Goal: Navigation & Orientation: Find specific page/section

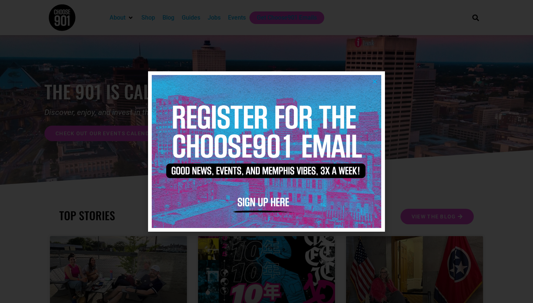
click at [374, 82] on icon "Close" at bounding box center [375, 82] width 6 height 6
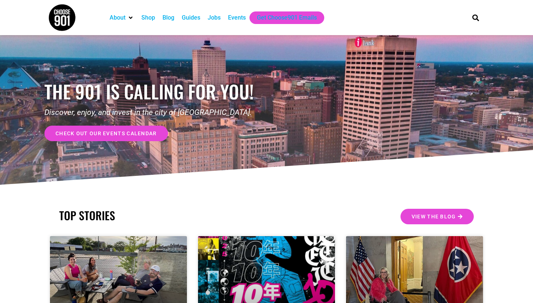
click at [238, 18] on div "Events" at bounding box center [237, 17] width 18 height 9
click at [241, 21] on div "Events" at bounding box center [237, 17] width 18 height 9
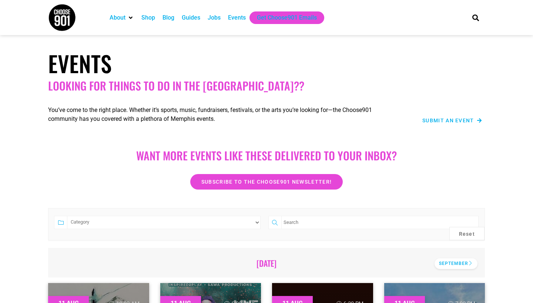
click at [457, 266] on div "September" at bounding box center [455, 264] width 43 height 11
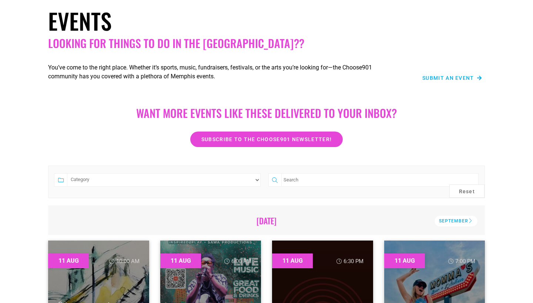
scroll to position [11, 0]
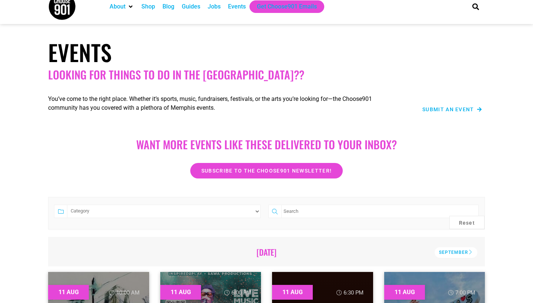
click at [449, 111] on span "Submit an Event" at bounding box center [448, 109] width 52 height 5
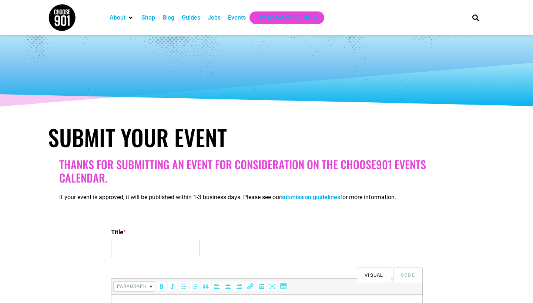
select select
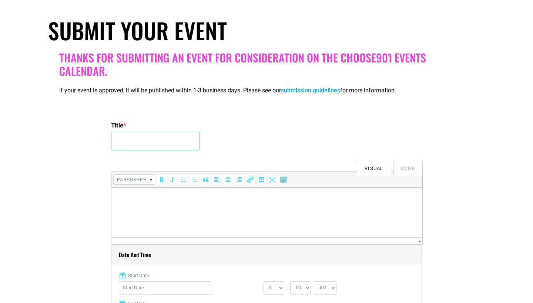
click at [148, 139] on input "Title *" at bounding box center [155, 141] width 88 height 18
type input "Momma's is Turning Two 🎉"
click at [189, 208] on html at bounding box center [266, 198] width 311 height 21
paste body
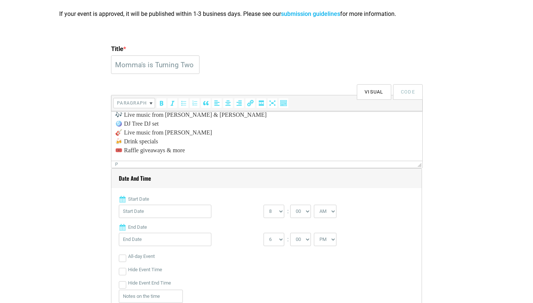
scroll to position [204, 0]
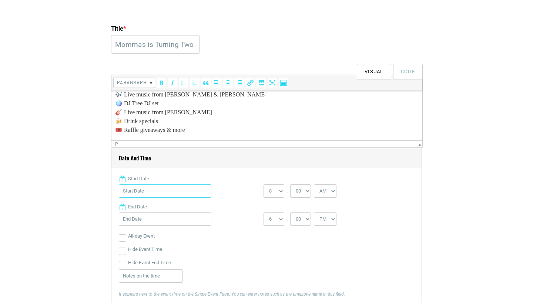
click at [154, 192] on input "Start Date" at bounding box center [165, 191] width 92 height 13
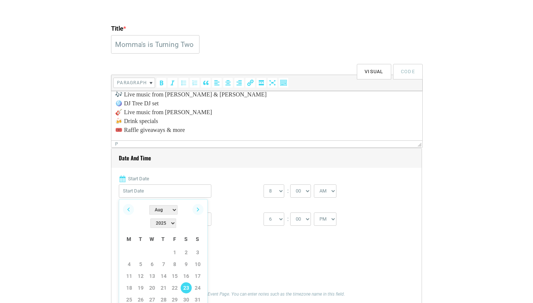
click at [185, 283] on link "23" at bounding box center [186, 288] width 11 height 11
type input "[DATE]"
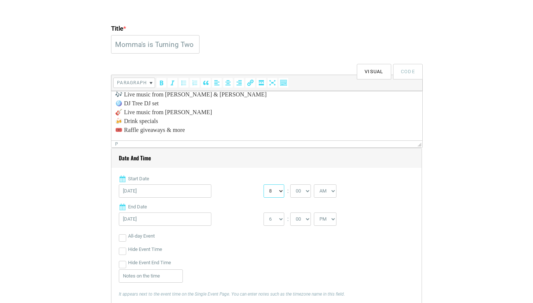
select select "11"
select select "55"
click at [333, 267] on div "Hide Event End Time" at bounding box center [266, 262] width 295 height 13
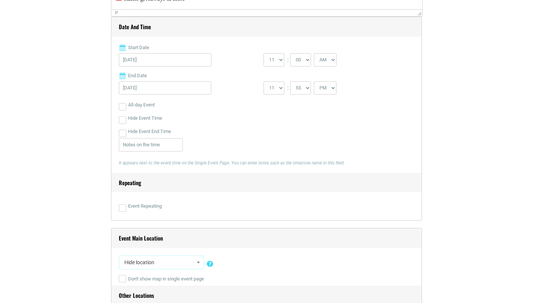
scroll to position [336, 0]
click at [121, 107] on input "All-day Event" at bounding box center [122, 105] width 7 height 7
checkbox input "true"
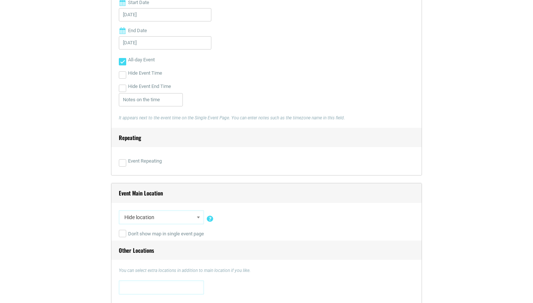
scroll to position [414, 0]
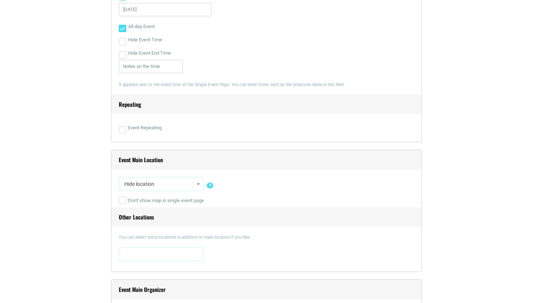
click at [165, 186] on span "Hide location" at bounding box center [161, 184] width 80 height 13
type input "momm"
select select "2959"
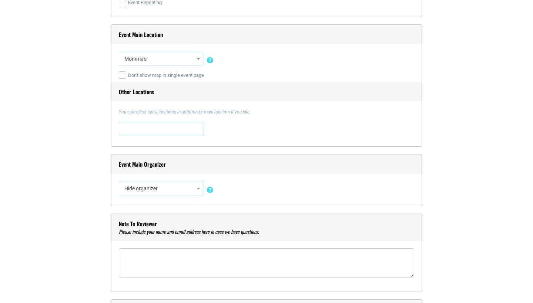
scroll to position [570, 0]
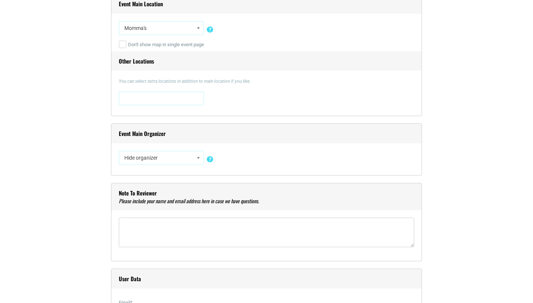
click at [154, 159] on span "Hide organizer" at bounding box center [161, 157] width 80 height 13
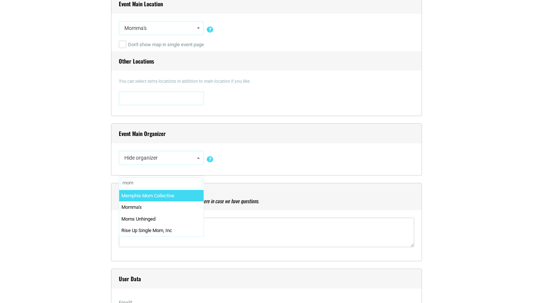
type input "momm"
select select "2960"
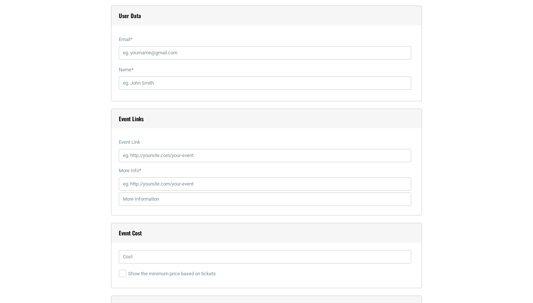
scroll to position [881, 0]
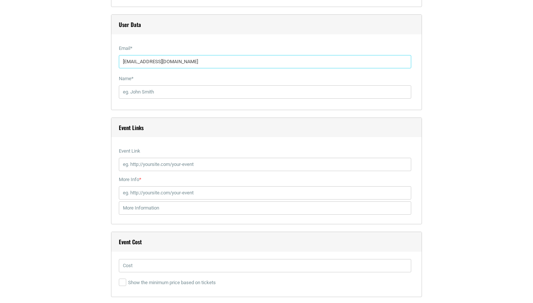
type input "[EMAIL_ADDRESS][DOMAIN_NAME]"
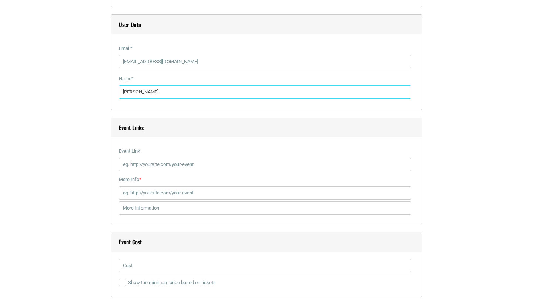
type input "[PERSON_NAME]"
click at [171, 165] on input "Event Link" at bounding box center [265, 164] width 292 height 13
paste input "[URL][DOMAIN_NAME]"
type input "[URL][DOMAIN_NAME]"
click at [169, 188] on input "More Info *" at bounding box center [265, 192] width 292 height 13
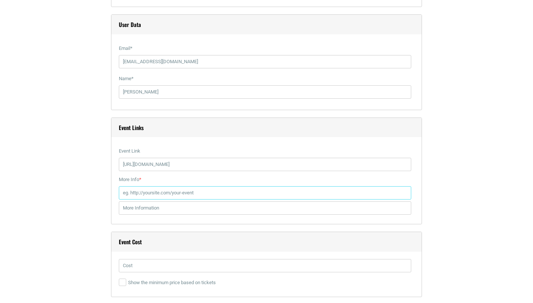
paste input "[URL][DOMAIN_NAME]"
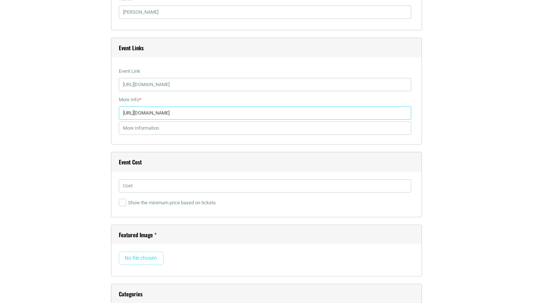
scroll to position [975, 0]
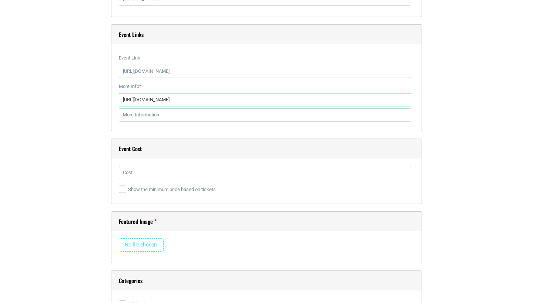
type input "[URL][DOMAIN_NAME]"
click at [152, 171] on input "text" at bounding box center [265, 172] width 292 height 13
type input "n/a"
click at [136, 240] on input "file" at bounding box center [141, 245] width 45 height 13
type input "C:\fakepath\Momma's Turning Two Flyer.png"
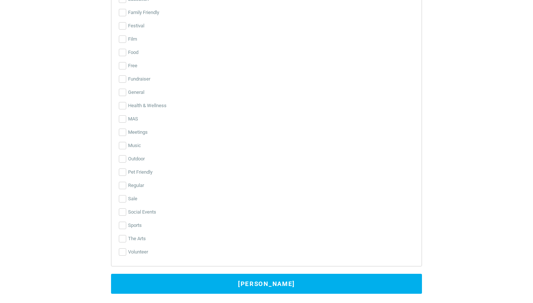
scroll to position [1807, 0]
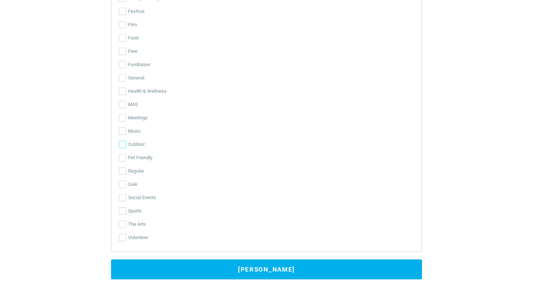
click at [122, 147] on input "Outdoor" at bounding box center [122, 144] width 7 height 7
checkbox input "true"
click at [120, 160] on input "Pet Friendly" at bounding box center [122, 157] width 7 height 7
checkbox input "true"
click at [122, 198] on input "Social Events" at bounding box center [122, 197] width 7 height 7
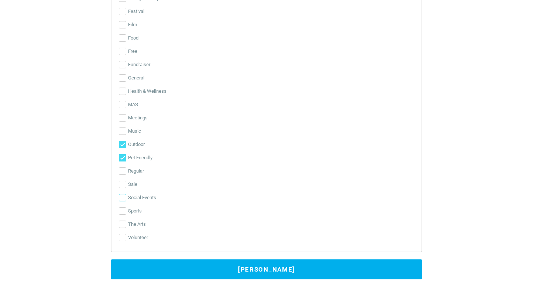
checkbox input "true"
click at [121, 144] on input "Outdoor" at bounding box center [122, 144] width 7 height 7
checkbox input "false"
click at [122, 129] on input "Music" at bounding box center [122, 131] width 7 height 7
checkbox input "true"
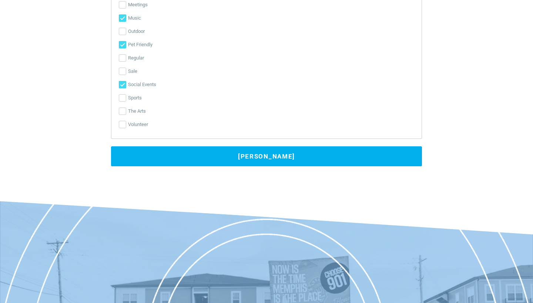
scroll to position [1923, 0]
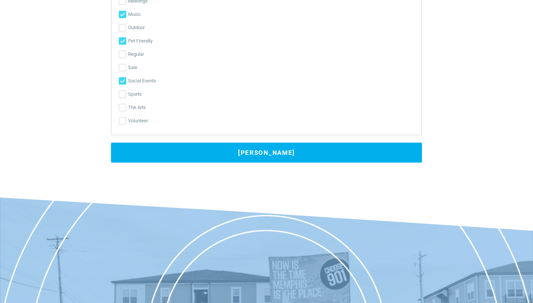
click at [268, 150] on button "[PERSON_NAME]" at bounding box center [266, 153] width 311 height 20
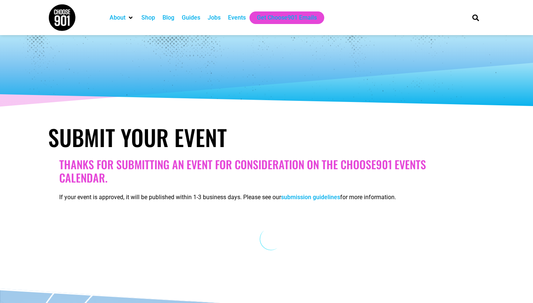
scroll to position [0, 0]
